Goal: Task Accomplishment & Management: Use online tool/utility

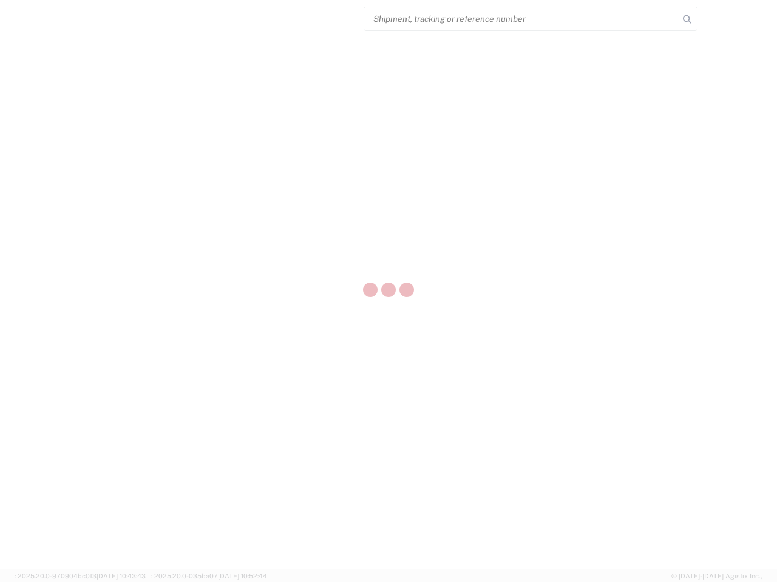
select select "US"
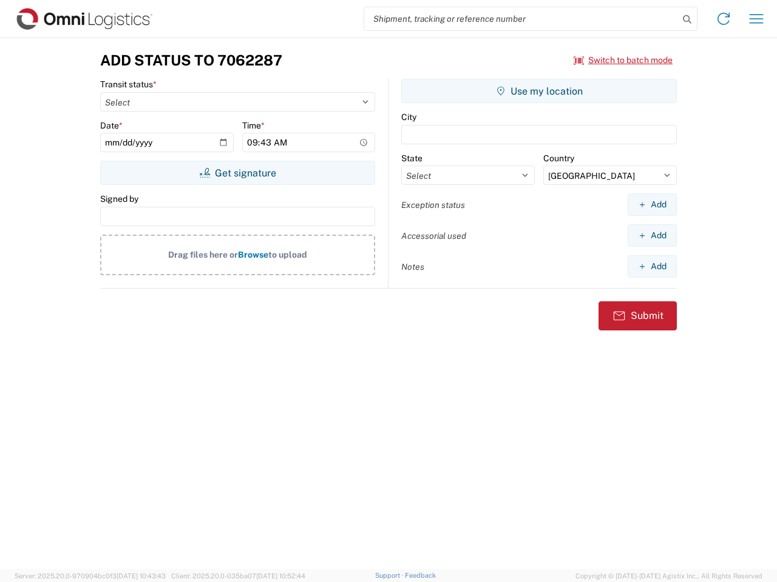
click at [521, 19] on input "search" at bounding box center [521, 18] width 314 height 23
click at [687, 19] on icon at bounding box center [686, 19] width 17 height 17
click at [723, 19] on icon at bounding box center [722, 18] width 19 height 19
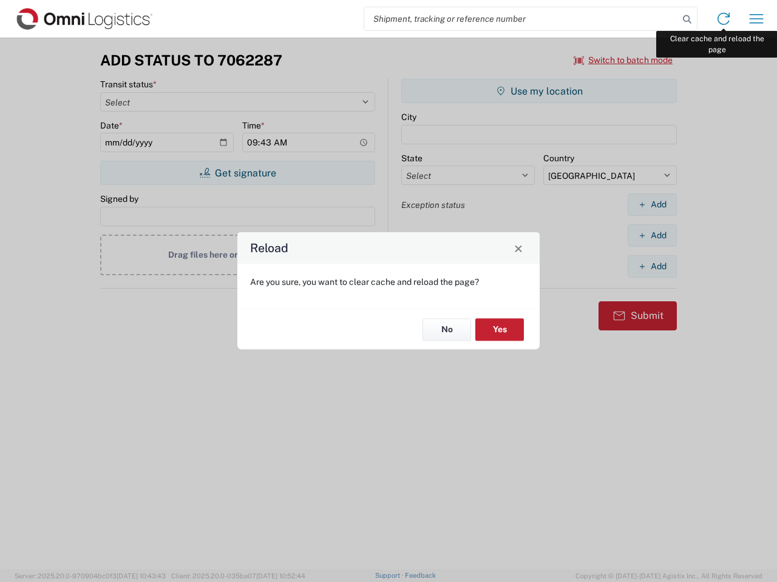
click at [756, 19] on div "Reload Are you sure, you want to clear cache and reload the page? No Yes" at bounding box center [388, 291] width 777 height 582
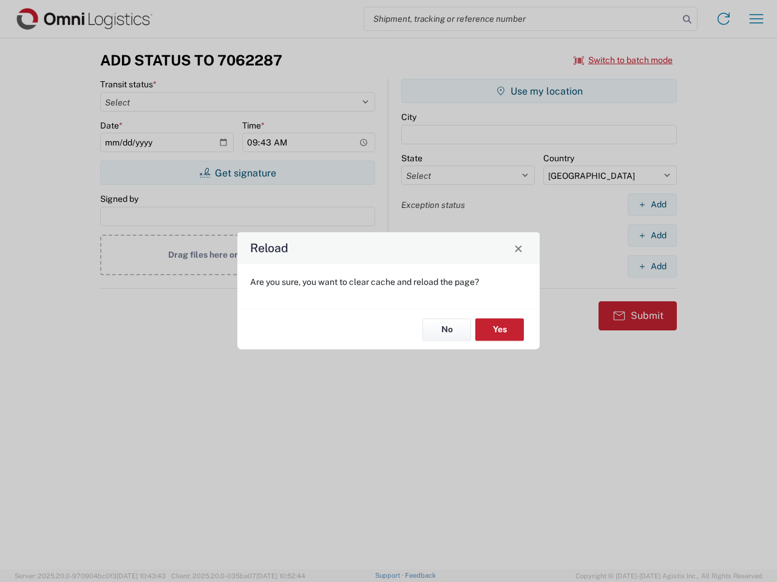
click at [623, 60] on div "Reload Are you sure, you want to clear cache and reload the page? No Yes" at bounding box center [388, 291] width 777 height 582
click at [237, 173] on div "Reload Are you sure, you want to clear cache and reload the page? No Yes" at bounding box center [388, 291] width 777 height 582
click at [539, 91] on div "Reload Are you sure, you want to clear cache and reload the page? No Yes" at bounding box center [388, 291] width 777 height 582
click at [652, 204] on div "Reload Are you sure, you want to clear cache and reload the page? No Yes" at bounding box center [388, 291] width 777 height 582
click at [652, 235] on div "Reload Are you sure, you want to clear cache and reload the page? No Yes" at bounding box center [388, 291] width 777 height 582
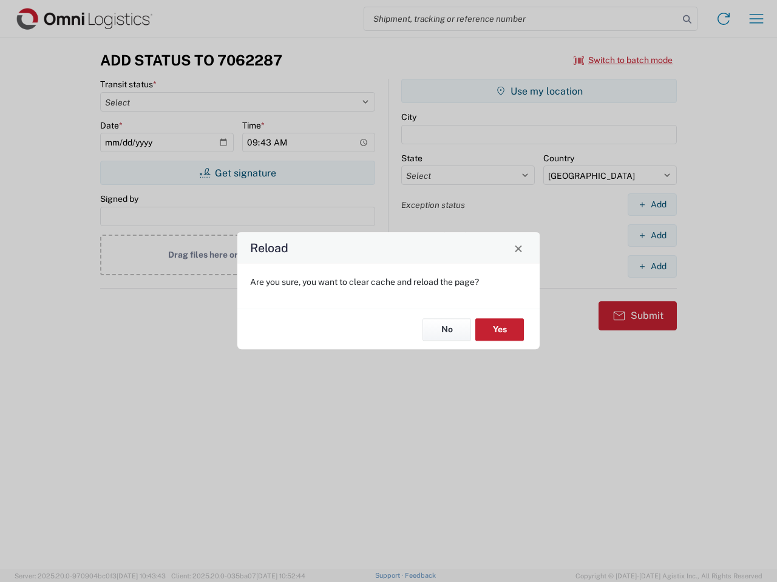
click at [652, 266] on div "Reload Are you sure, you want to clear cache and reload the page? No Yes" at bounding box center [388, 291] width 777 height 582
